Goal: Transaction & Acquisition: Purchase product/service

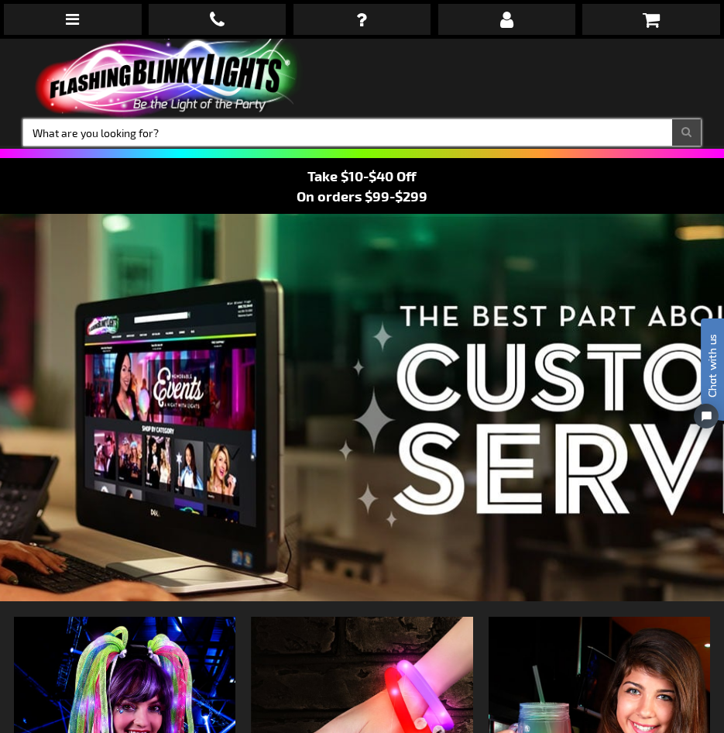
click at [174, 127] on input "Search" at bounding box center [362, 132] width 678 height 26
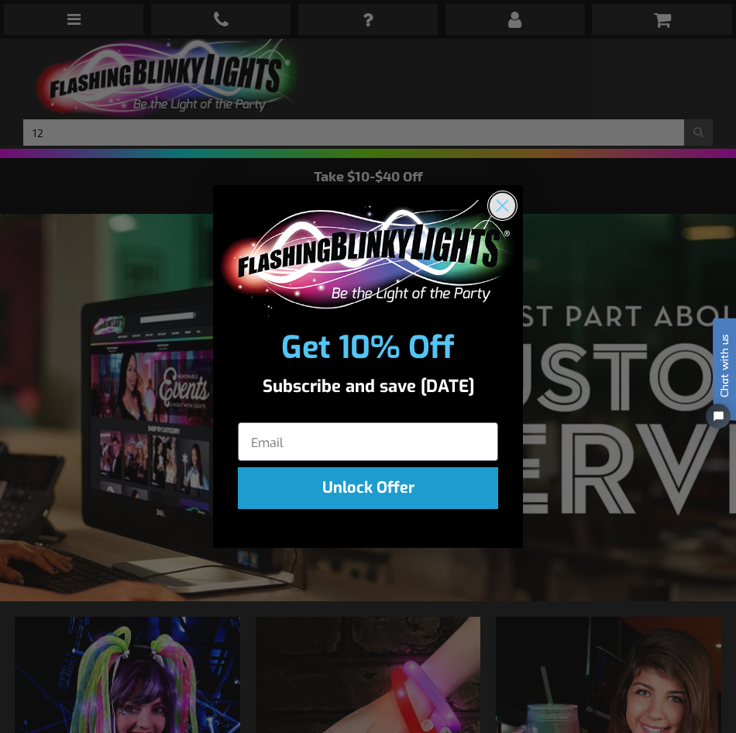
click at [503, 211] on circle "Close dialog" at bounding box center [503, 205] width 26 height 26
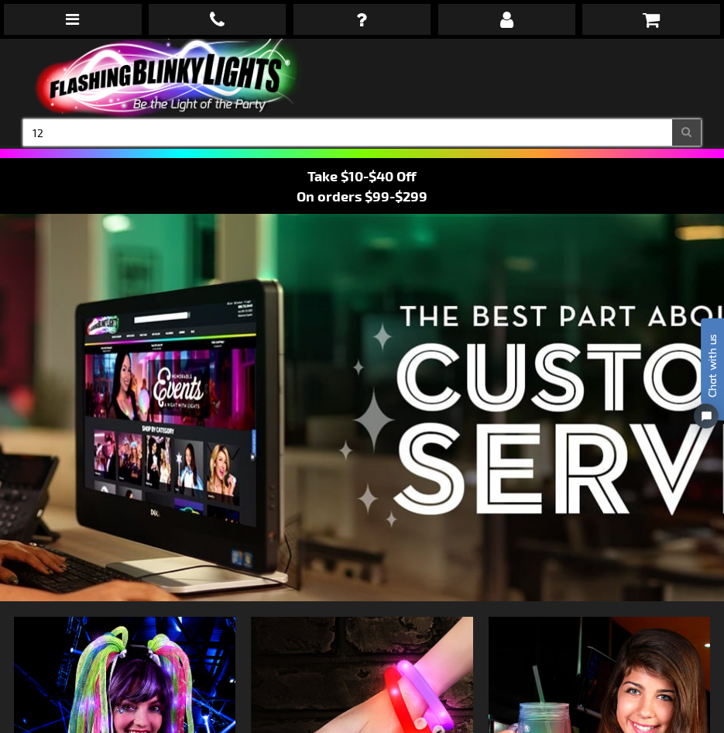
click at [291, 135] on input "12" at bounding box center [362, 132] width 678 height 26
type input "12521-pumk"
click at [672, 119] on button "Search" at bounding box center [686, 132] width 29 height 26
